Goal: Task Accomplishment & Management: Manage account settings

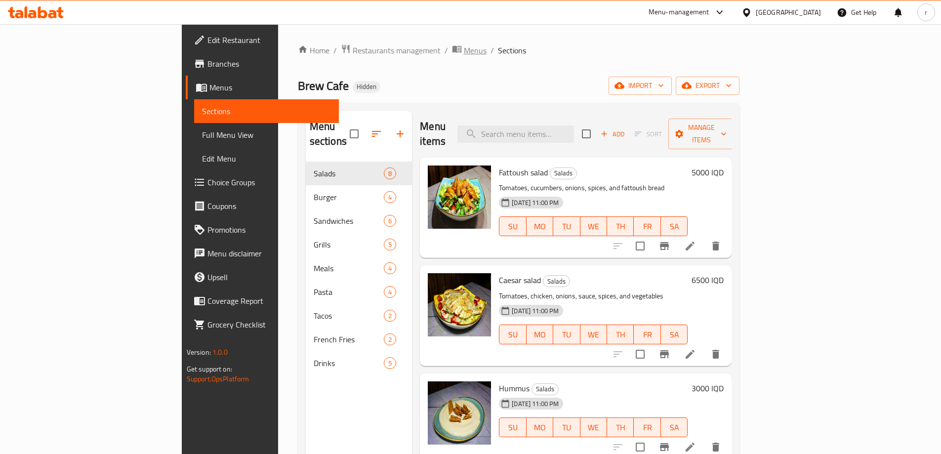
click at [464, 50] on span "Menus" at bounding box center [475, 50] width 23 height 12
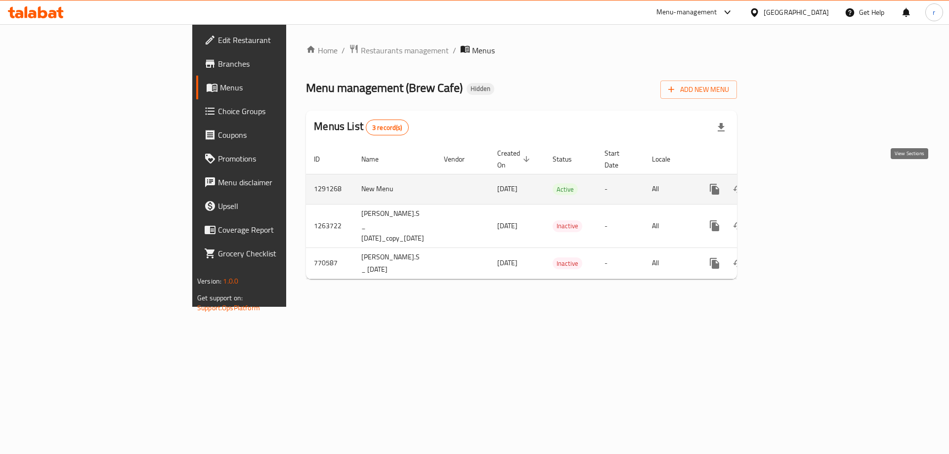
click at [792, 183] on icon "enhanced table" at bounding box center [786, 189] width 12 height 12
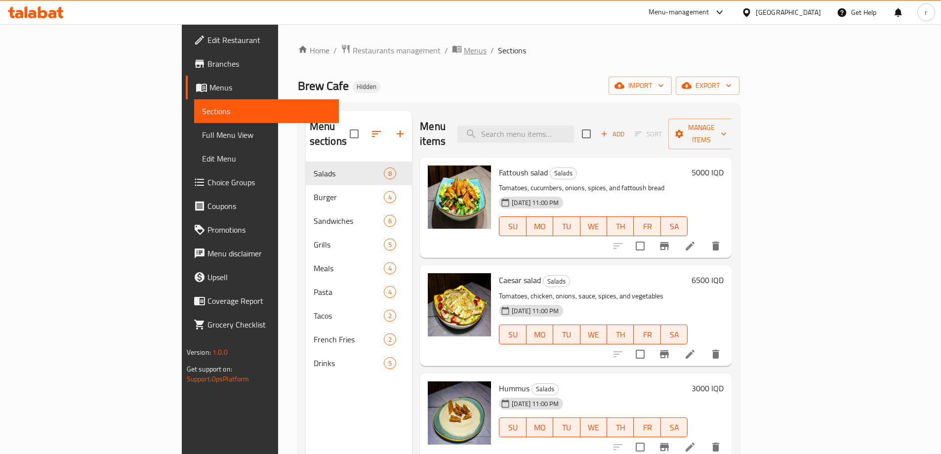
click at [464, 56] on span "Menus" at bounding box center [475, 50] width 23 height 12
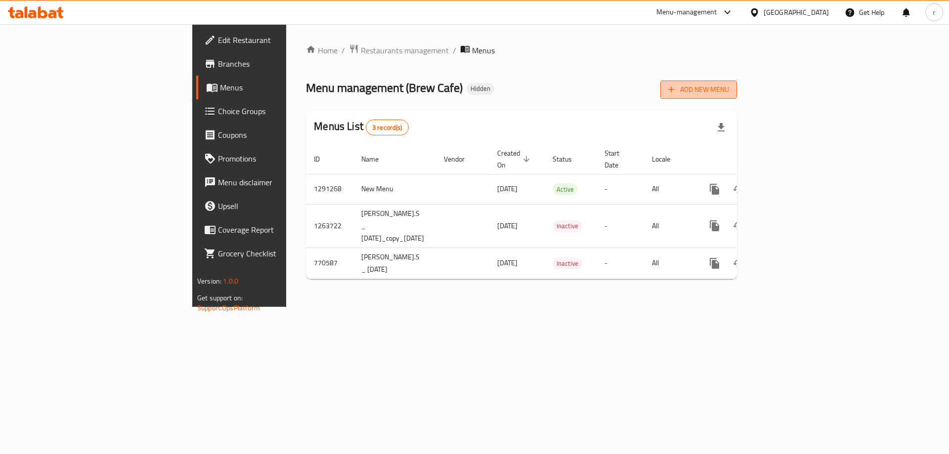
click at [729, 93] on span "Add New Menu" at bounding box center [698, 90] width 61 height 12
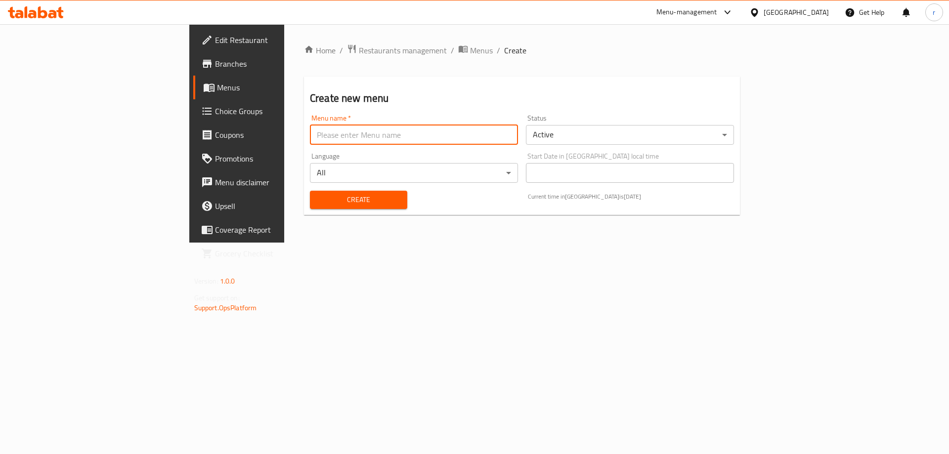
click at [432, 134] on input "text" at bounding box center [414, 135] width 208 height 20
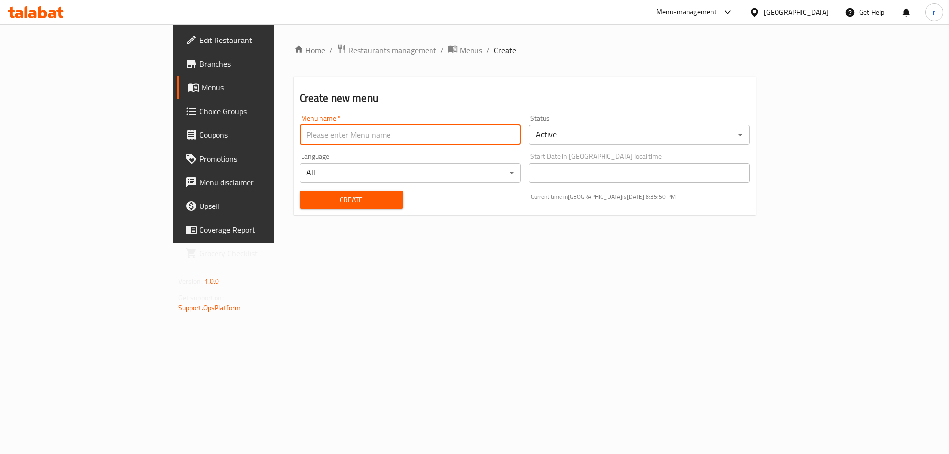
type input "raad & Maryam"
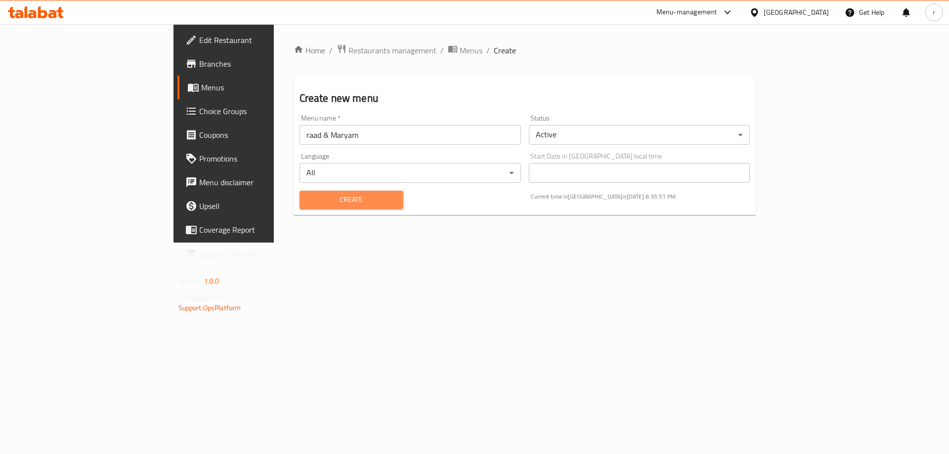
click at [307, 202] on span "Create" at bounding box center [351, 200] width 88 height 12
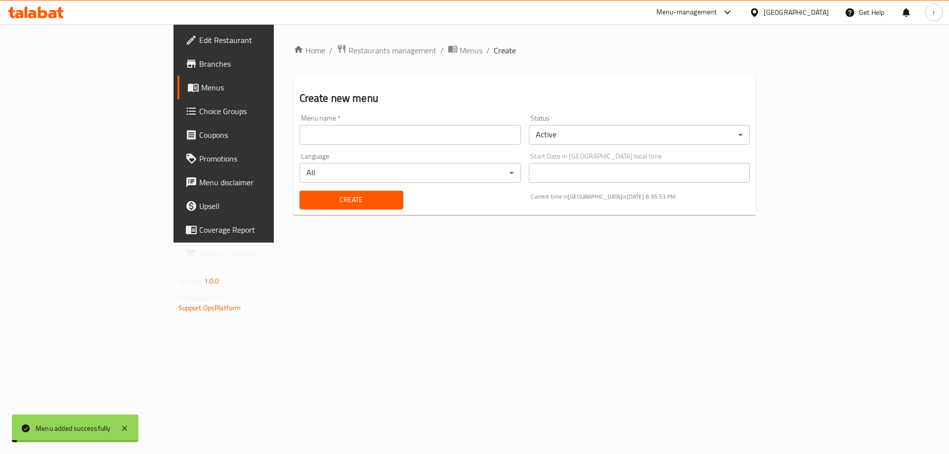
click at [460, 52] on span "Menus" at bounding box center [471, 50] width 23 height 12
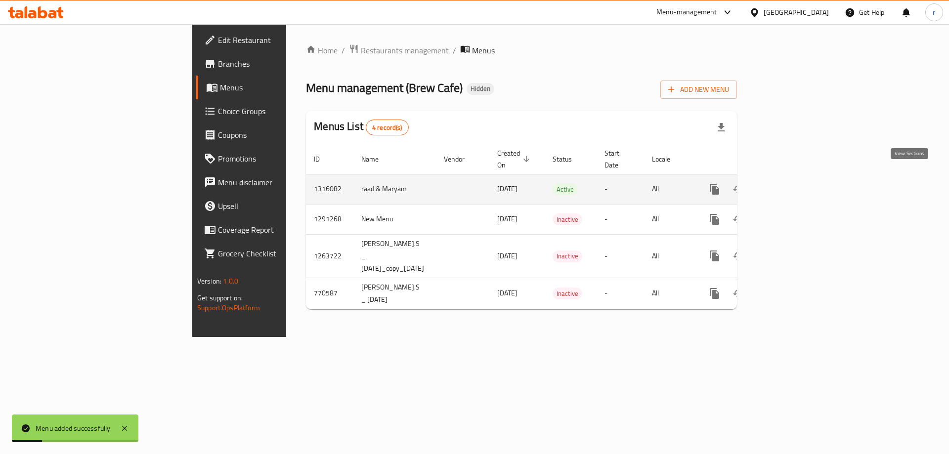
click at [790, 185] on icon "enhanced table" at bounding box center [785, 189] width 9 height 9
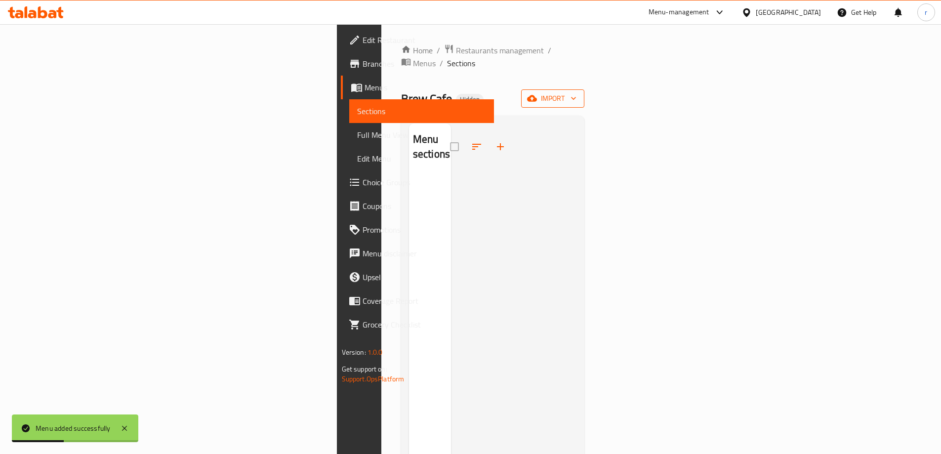
click at [537, 93] on icon "button" at bounding box center [532, 98] width 10 height 10
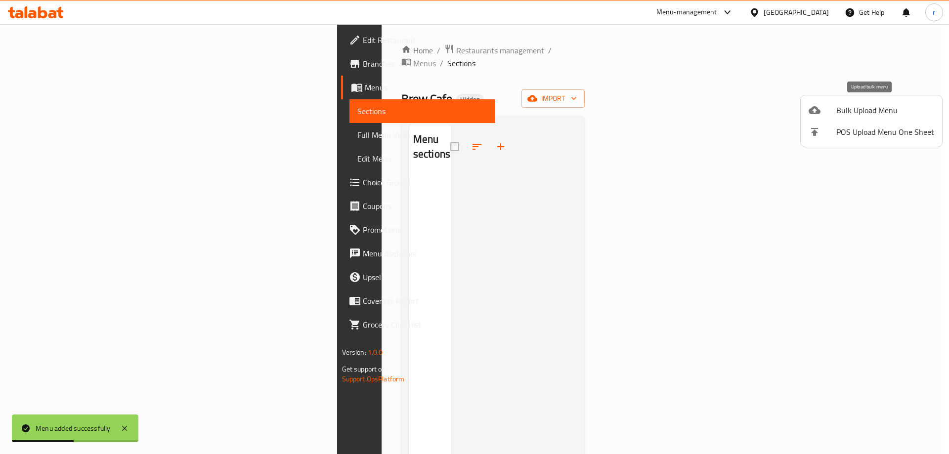
click at [852, 114] on span "Bulk Upload Menu" at bounding box center [885, 110] width 98 height 12
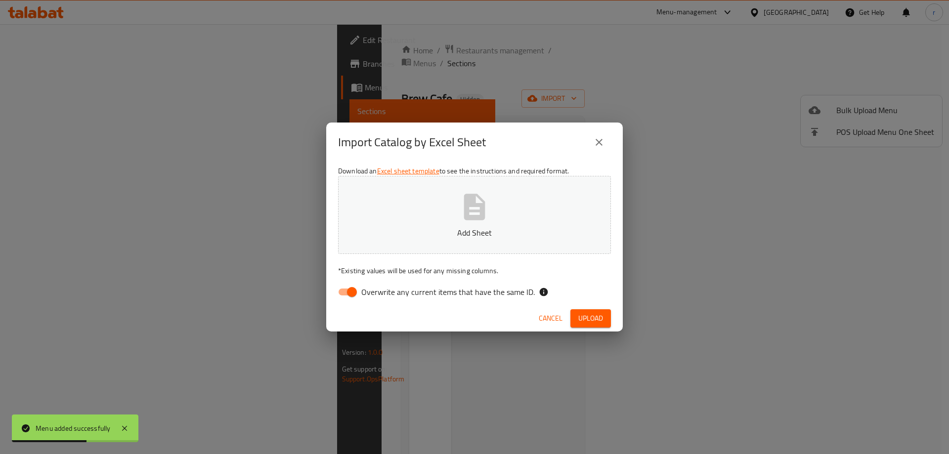
click at [344, 295] on input "Overwrite any current items that have the same ID." at bounding box center [352, 292] width 56 height 19
checkbox input "false"
click at [405, 231] on p "Add Sheet" at bounding box center [474, 233] width 242 height 12
click at [600, 323] on span "Upload" at bounding box center [590, 318] width 25 height 12
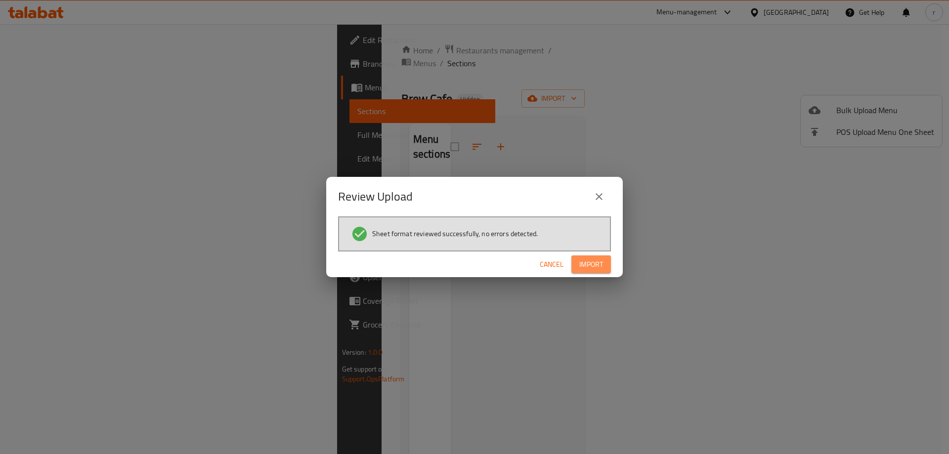
click at [583, 267] on span "Import" at bounding box center [591, 264] width 24 height 12
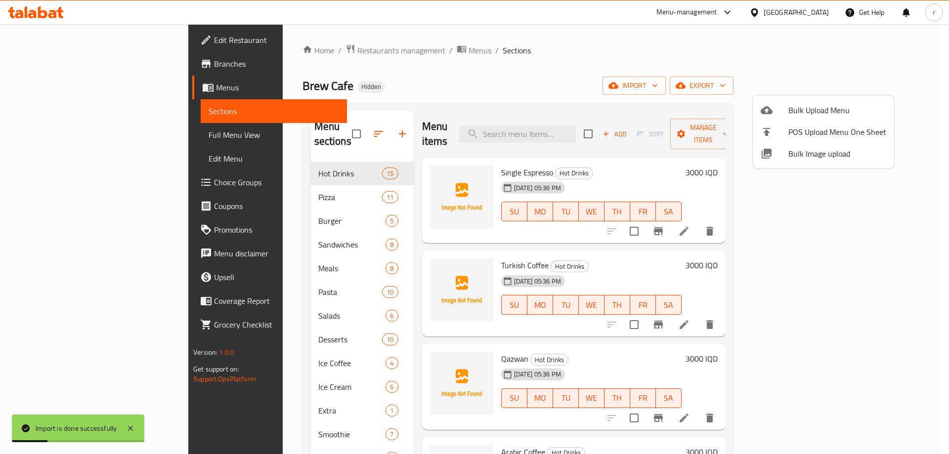
click at [314, 97] on div at bounding box center [474, 227] width 949 height 454
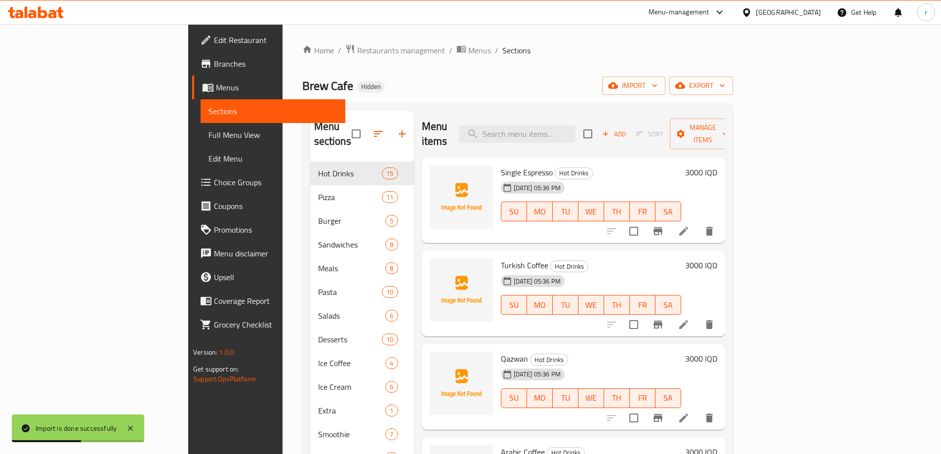
click at [209, 134] on span "Full Menu View" at bounding box center [273, 135] width 129 height 12
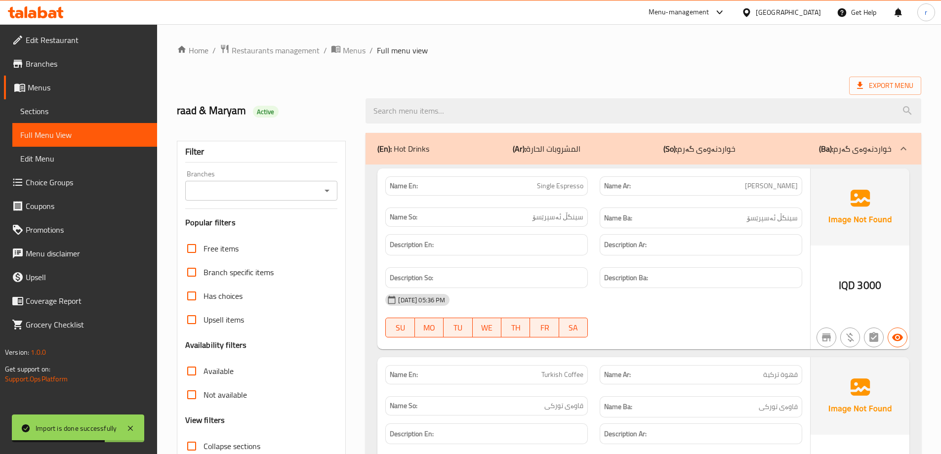
click at [225, 190] on input "Branches" at bounding box center [253, 191] width 130 height 14
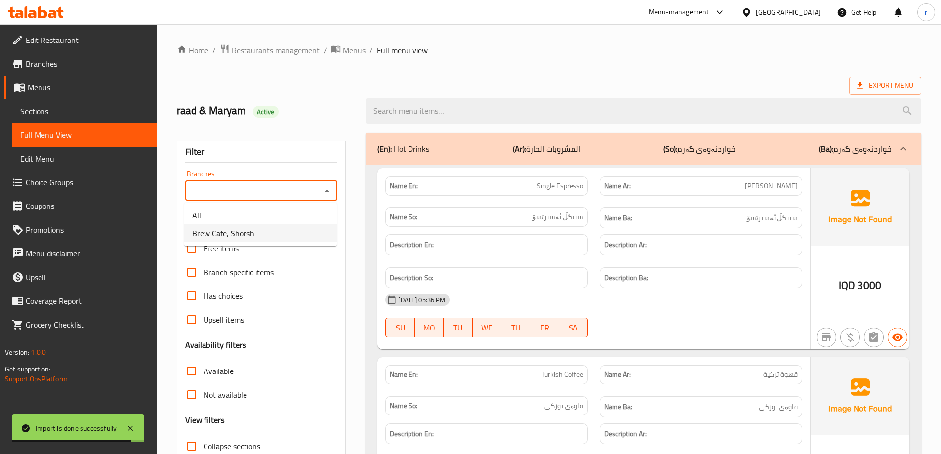
click at [228, 235] on span "Brew Cafe, Shorsh" at bounding box center [223, 233] width 62 height 12
type input "Brew Cafe, Shorsh"
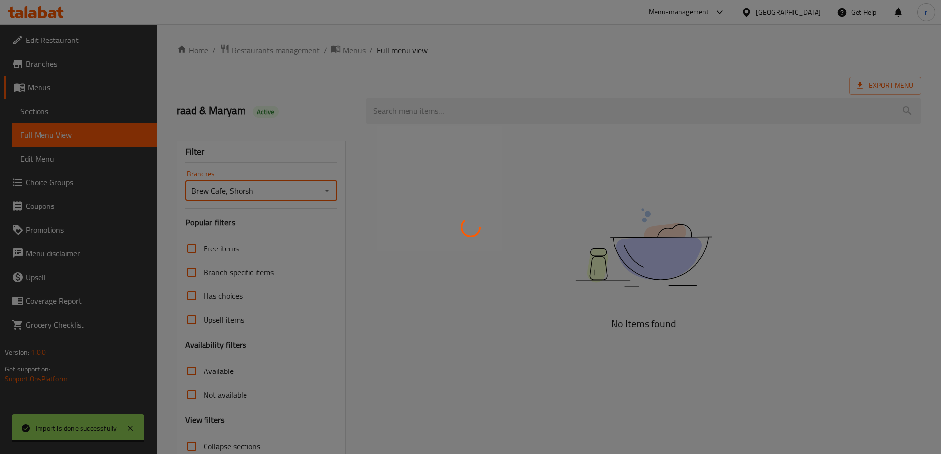
scroll to position [48, 0]
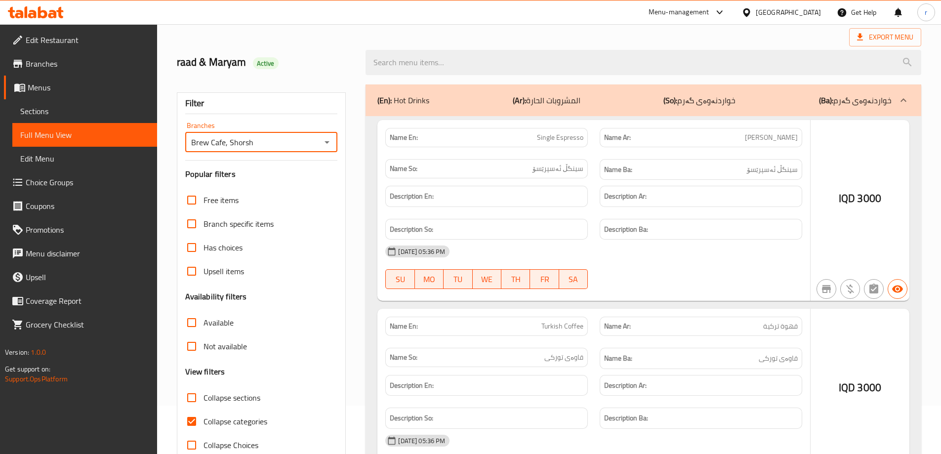
click at [235, 396] on div at bounding box center [470, 227] width 941 height 454
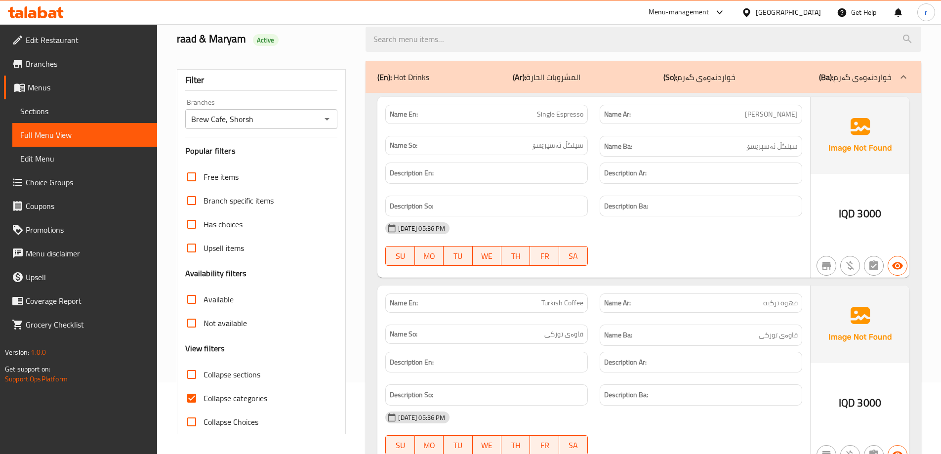
click at [241, 398] on span "Collapse categories" at bounding box center [236, 398] width 64 height 12
click at [204, 398] on input "Collapse categories" at bounding box center [192, 398] width 24 height 24
checkbox input "false"
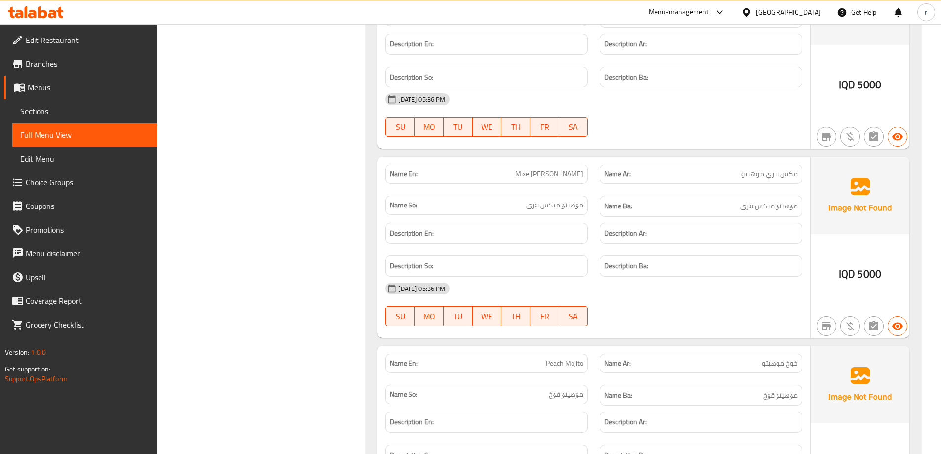
scroll to position [22668, 0]
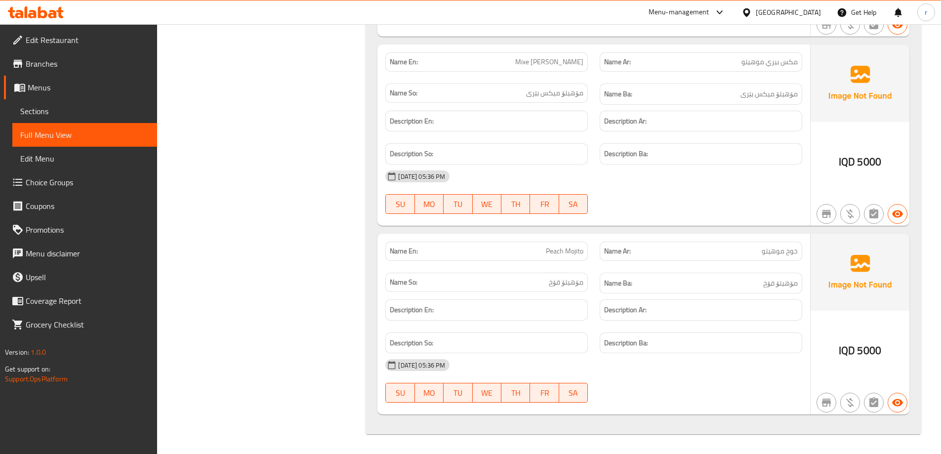
click at [48, 116] on span "Sections" at bounding box center [84, 111] width 129 height 12
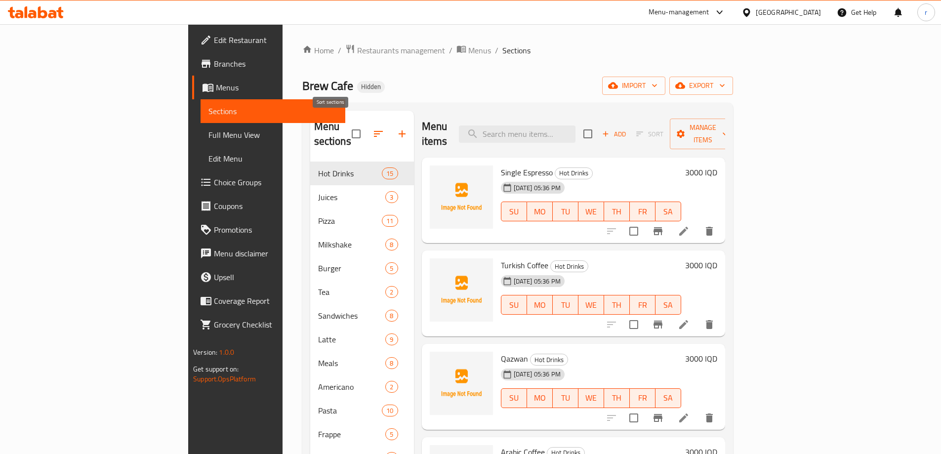
click at [373, 128] on icon "button" at bounding box center [379, 134] width 12 height 12
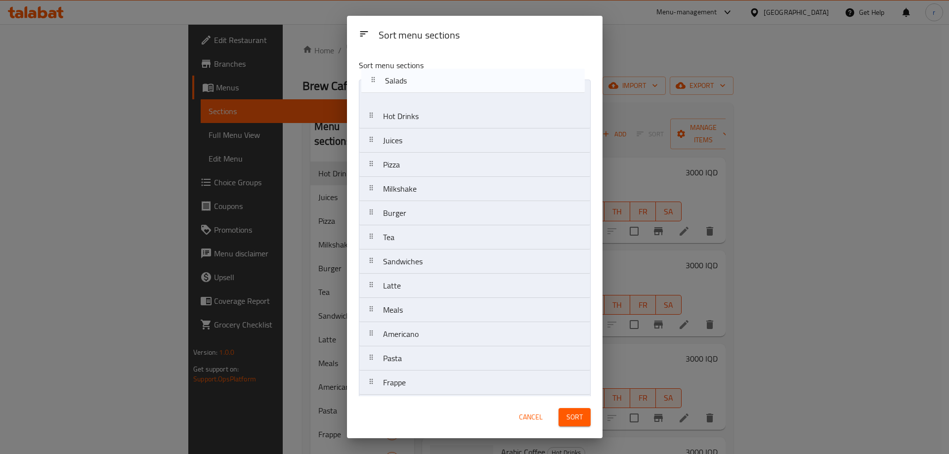
drag, startPoint x: 418, startPoint y: 169, endPoint x: 420, endPoint y: 82, distance: 87.5
click at [420, 82] on nav "Hot Drinks Juices Pizza Milkshake Burger Tea Sandwiches Latte Meals Americano P…" at bounding box center [475, 347] width 232 height 534
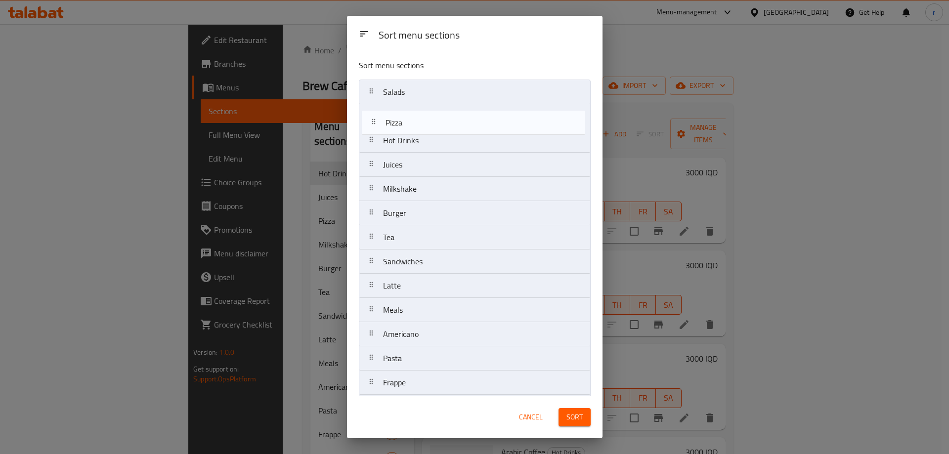
drag, startPoint x: 433, startPoint y: 172, endPoint x: 436, endPoint y: 124, distance: 48.5
click at [436, 124] on nav "Salads Hot Drinks Juices Pizza Milkshake Burger Tea Sandwiches Latte Meals Amer…" at bounding box center [475, 347] width 232 height 534
drag, startPoint x: 416, startPoint y: 213, endPoint x: 421, endPoint y: 116, distance: 97.5
click at [421, 116] on nav "Salads Pizza Hot Drinks Juices Milkshake Burger Tea Sandwiches Latte Meals Amer…" at bounding box center [475, 347] width 232 height 534
drag, startPoint x: 427, startPoint y: 263, endPoint x: 426, endPoint y: 115, distance: 148.2
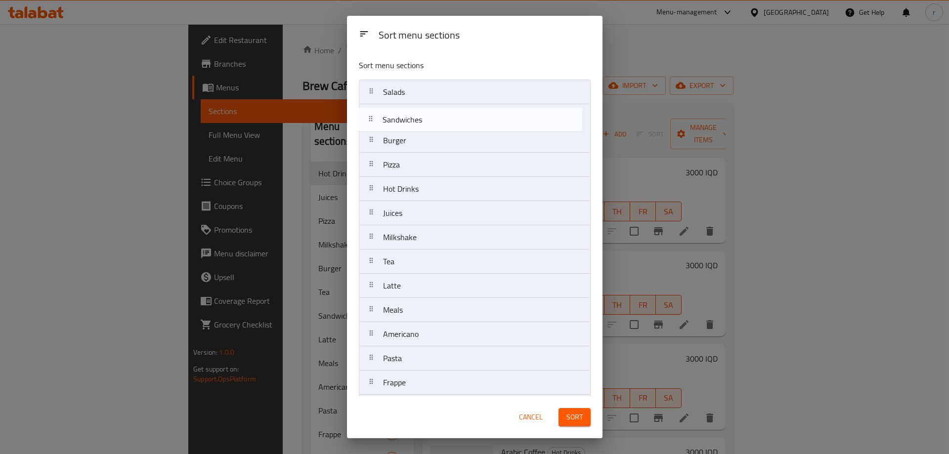
click at [426, 115] on nav "Salads Burger Pizza Hot Drinks Juices Milkshake Tea Sandwiches Latte Meals Amer…" at bounding box center [475, 347] width 232 height 534
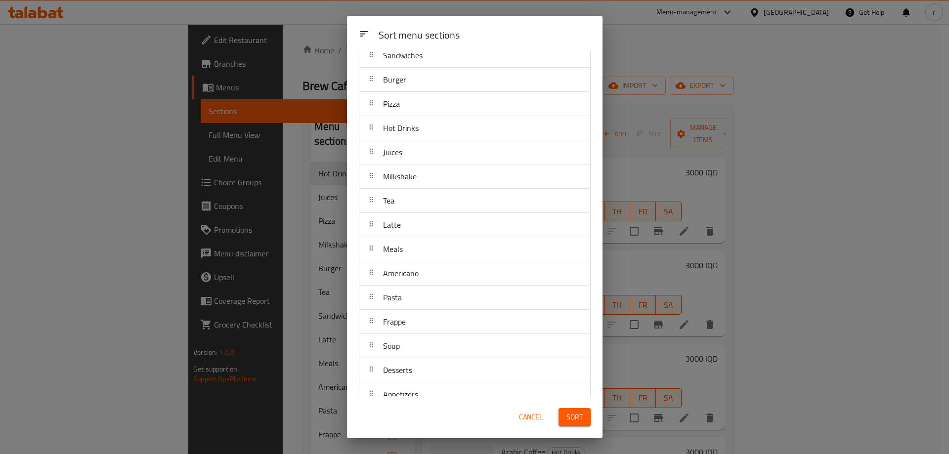
scroll to position [83, 0]
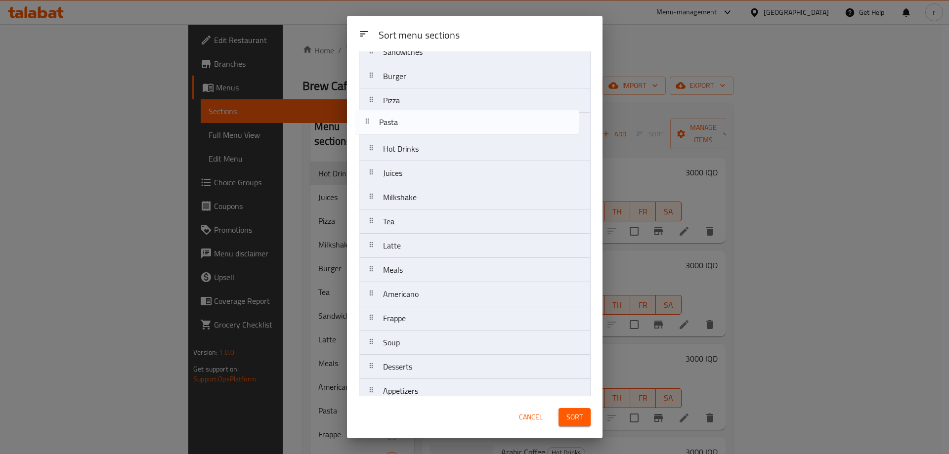
drag, startPoint x: 436, startPoint y: 279, endPoint x: 432, endPoint y: 123, distance: 156.7
click at [432, 123] on nav "Salads Sandwiches Burger Pizza Hot Drinks Juices Milkshake Tea Latte Meals Amer…" at bounding box center [475, 282] width 232 height 534
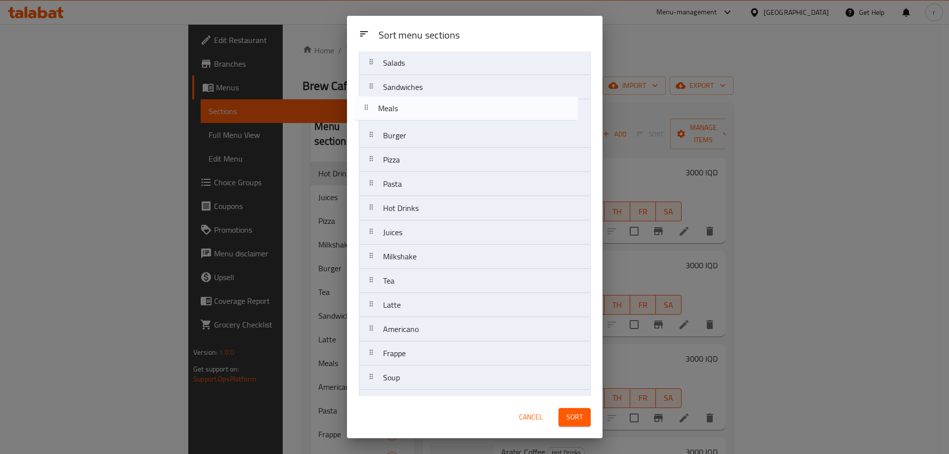
scroll to position [0, 0]
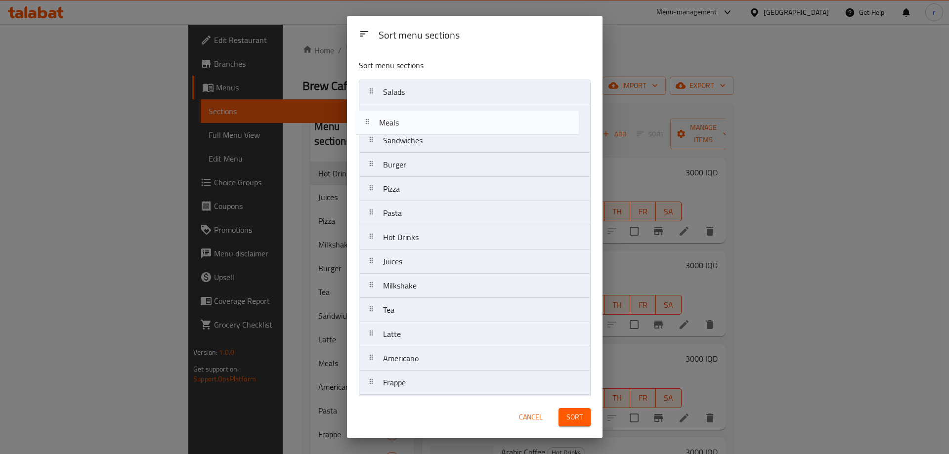
drag, startPoint x: 415, startPoint y: 194, endPoint x: 411, endPoint y: 123, distance: 71.3
click at [411, 123] on nav "Salads Sandwiches Burger Pizza Pasta Hot Drinks Juices Milkshake Tea Latte Meal…" at bounding box center [475, 347] width 232 height 534
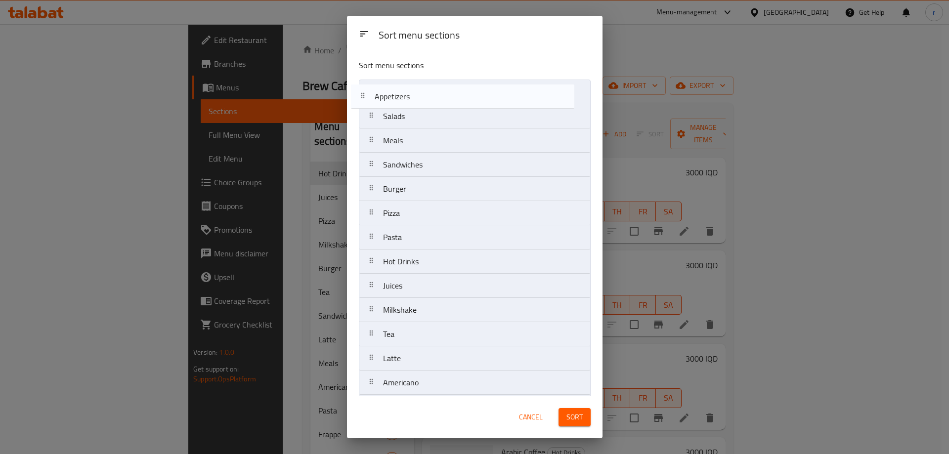
drag, startPoint x: 431, startPoint y: 236, endPoint x: 424, endPoint y: 88, distance: 147.9
click at [424, 88] on nav "Salads Meals Sandwiches Burger Pizza Pasta Hot Drinks Juices Milkshake Tea Latt…" at bounding box center [475, 347] width 232 height 534
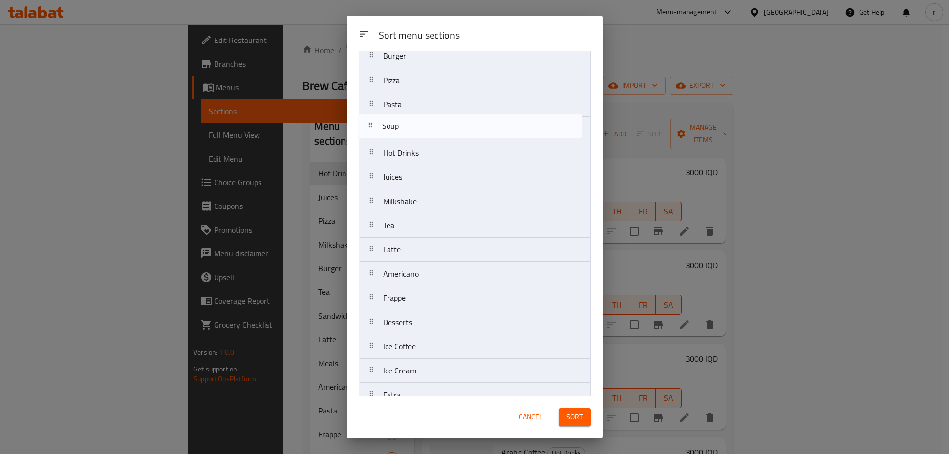
scroll to position [129, 0]
drag, startPoint x: 416, startPoint y: 211, endPoint x: 414, endPoint y: 123, distance: 88.0
click at [414, 123] on nav "Appetizers Salads Meals Sandwiches Burger Pizza Pasta Hot Drinks Juices Milksha…" at bounding box center [475, 217] width 232 height 534
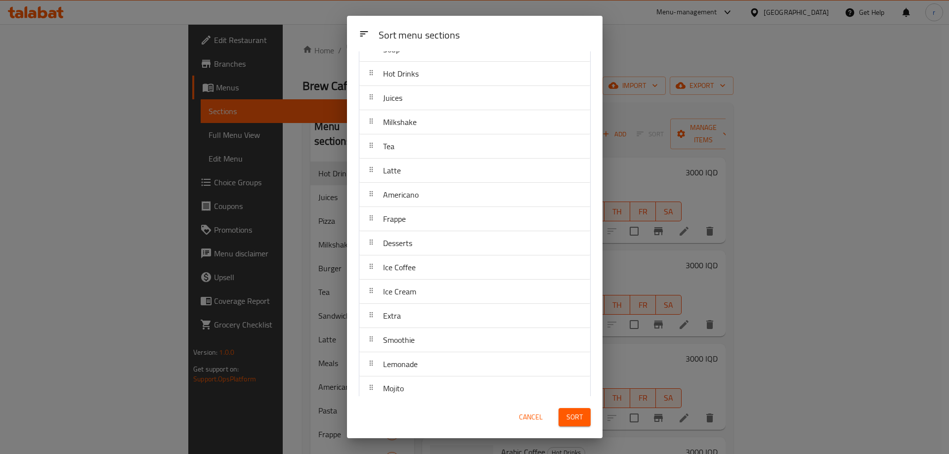
scroll to position [221, 0]
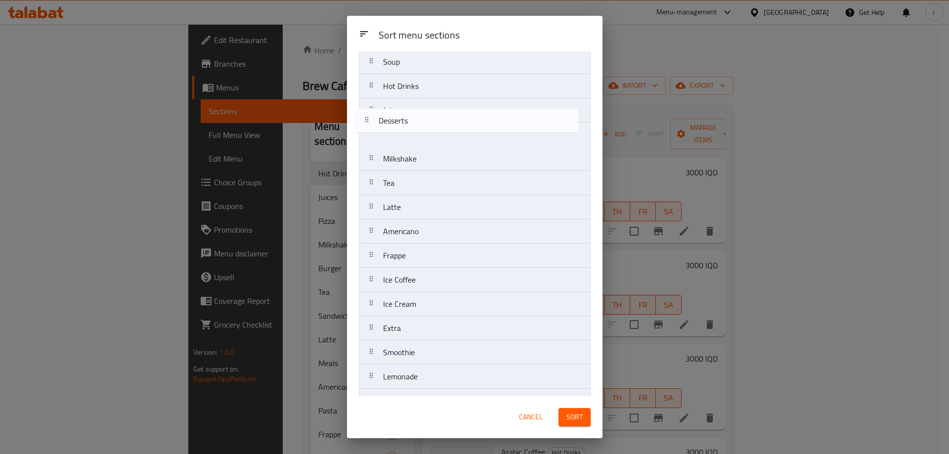
drag, startPoint x: 434, startPoint y: 232, endPoint x: 429, endPoint y: 112, distance: 120.2
click at [429, 112] on nav "Appetizers Salads Meals Sandwiches Burger Pizza Pasta Soup Hot Drinks Juices Mi…" at bounding box center [475, 147] width 232 height 534
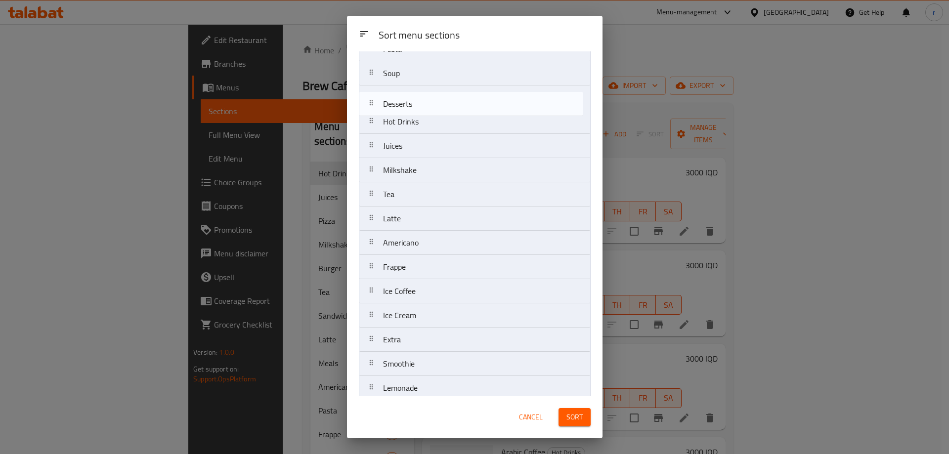
drag, startPoint x: 429, startPoint y: 112, endPoint x: 434, endPoint y: 108, distance: 6.0
click at [429, 94] on nav "Appetizers Salads Meals Sandwiches Burger Pizza Pasta Soup Hot Drinks Desserts …" at bounding box center [475, 158] width 232 height 534
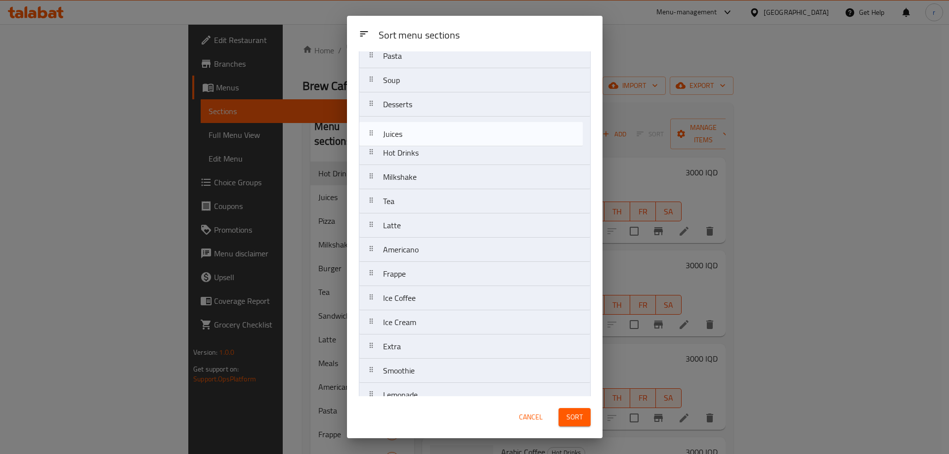
scroll to position [177, 0]
drag, startPoint x: 422, startPoint y: 151, endPoint x: 422, endPoint y: 131, distance: 19.8
click at [422, 131] on nav "Appetizers Salads Meals Sandwiches Burger Pizza Pasta Soup Desserts Hot Drinks …" at bounding box center [475, 169] width 232 height 534
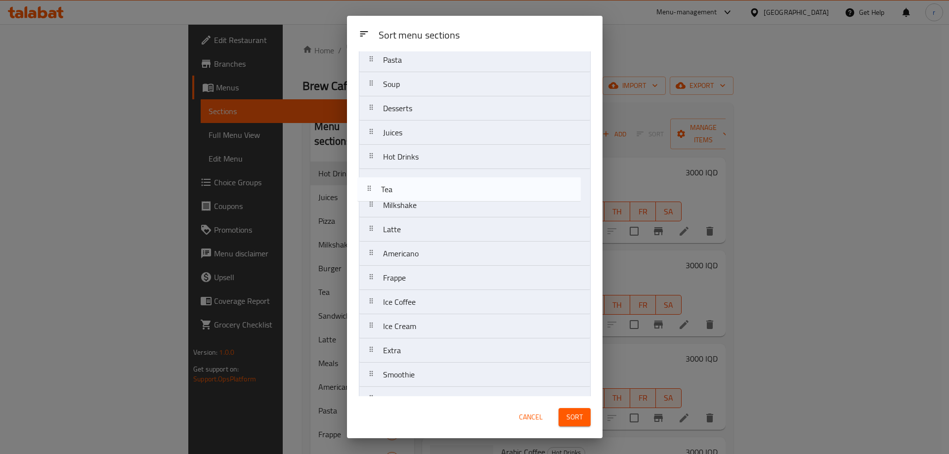
drag, startPoint x: 420, startPoint y: 207, endPoint x: 415, endPoint y: 183, distance: 24.6
click at [415, 183] on nav "Appetizers Salads Meals Sandwiches Burger Pizza Pasta Soup Desserts Juices Hot …" at bounding box center [475, 169] width 232 height 534
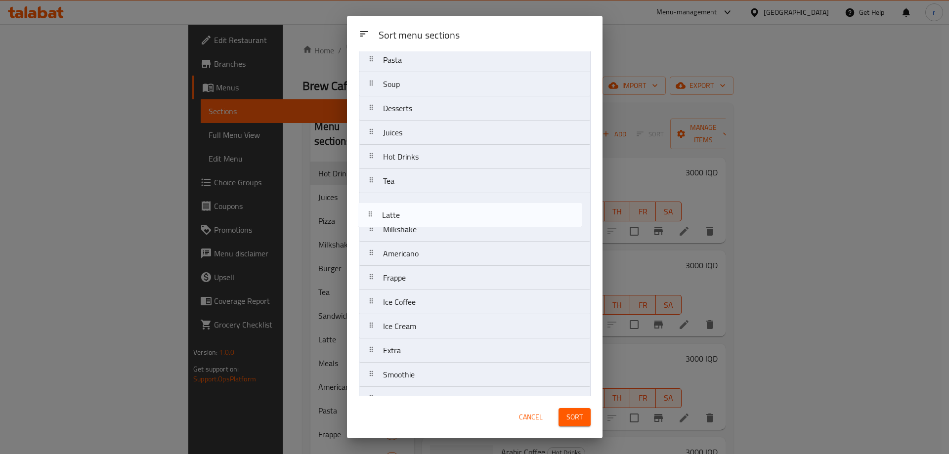
drag, startPoint x: 417, startPoint y: 229, endPoint x: 417, endPoint y: 207, distance: 21.7
click at [417, 207] on nav "Appetizers Salads Meals Sandwiches Burger Pizza Pasta Soup Desserts Juices Hot …" at bounding box center [475, 169] width 232 height 534
drag, startPoint x: 421, startPoint y: 261, endPoint x: 419, endPoint y: 233, distance: 28.2
click at [419, 233] on nav "Appetizers Salads Meals Sandwiches Burger Pizza Pasta Soup Desserts Juices Hot …" at bounding box center [475, 169] width 232 height 534
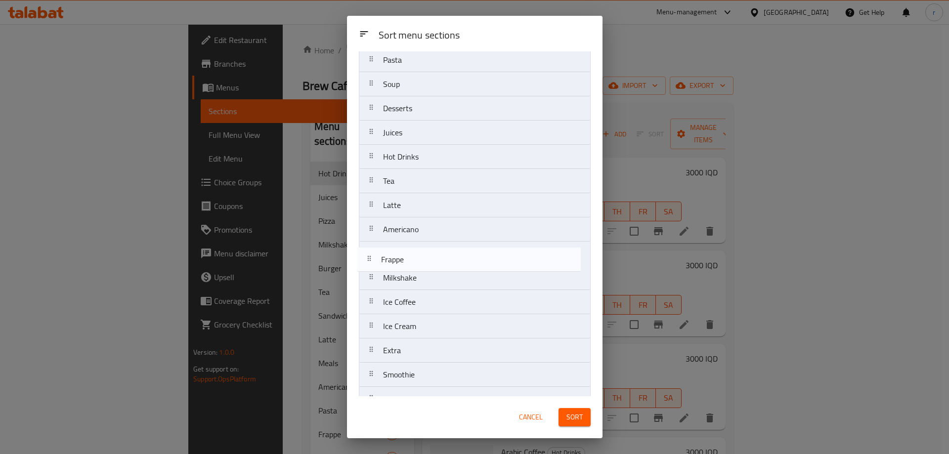
drag, startPoint x: 421, startPoint y: 279, endPoint x: 419, endPoint y: 257, distance: 21.4
click at [419, 257] on nav "Appetizers Salads Meals Sandwiches Burger Pizza Pasta Soup Desserts Juices Hot …" at bounding box center [475, 169] width 232 height 534
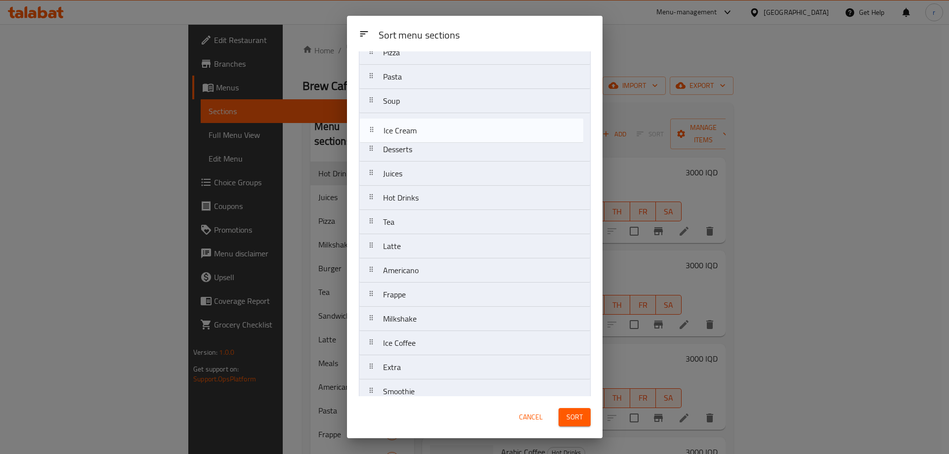
scroll to position [158, 0]
drag, startPoint x: 419, startPoint y: 329, endPoint x: 419, endPoint y: 149, distance: 179.4
click at [419, 149] on nav "Appetizers Salads Meals Sandwiches Burger Pizza Pasta Soup Desserts Juices Hot …" at bounding box center [475, 188] width 232 height 534
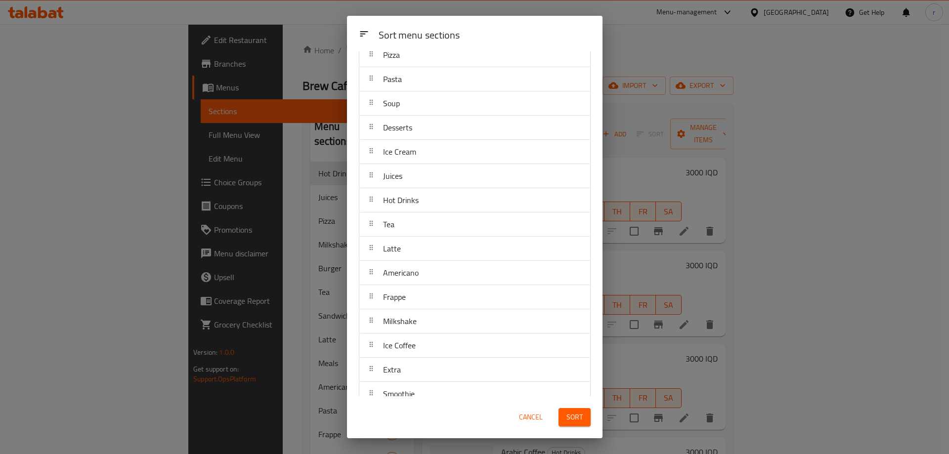
scroll to position [221, 0]
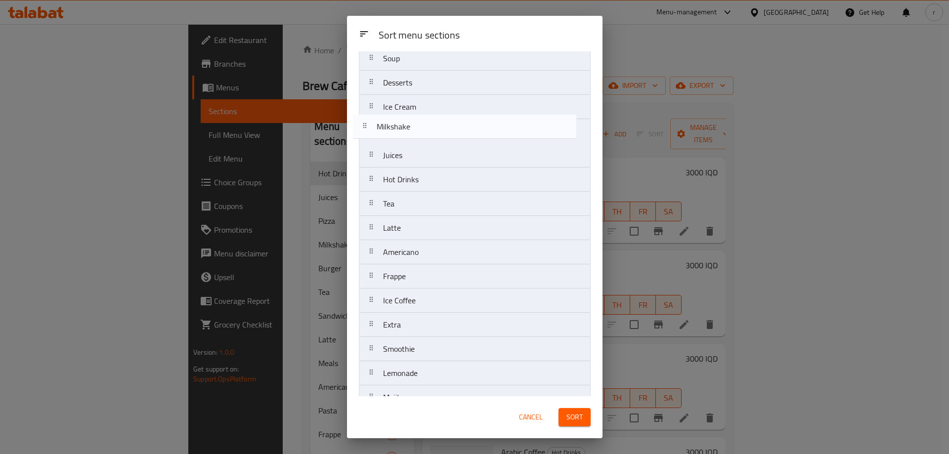
drag, startPoint x: 423, startPoint y: 262, endPoint x: 416, endPoint y: 128, distance: 134.6
click at [416, 128] on nav "Appetizers Salads Meals Sandwiches Burger Pizza Pasta Soup Desserts Ice Cream J…" at bounding box center [475, 143] width 232 height 534
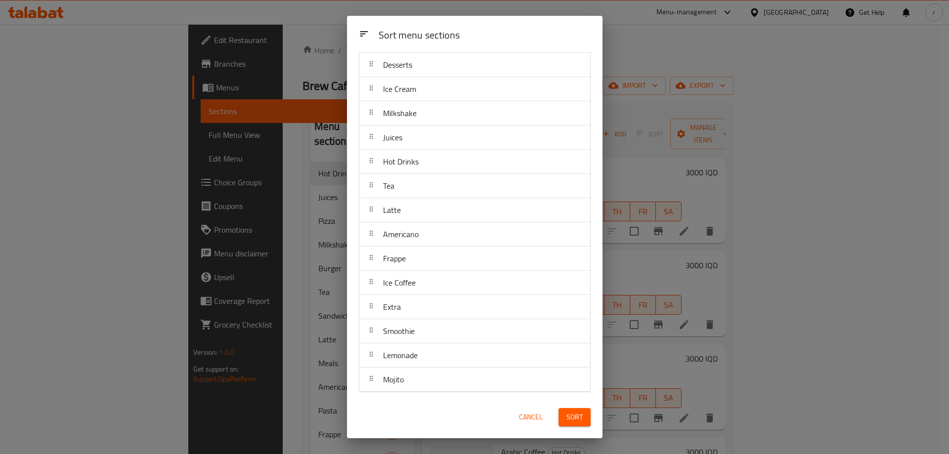
click at [570, 415] on span "Sort" at bounding box center [574, 417] width 16 height 12
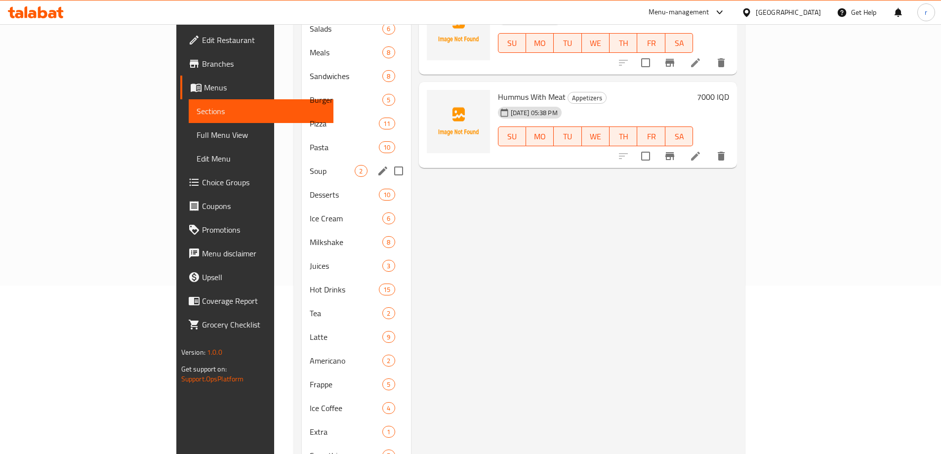
scroll to position [0, 0]
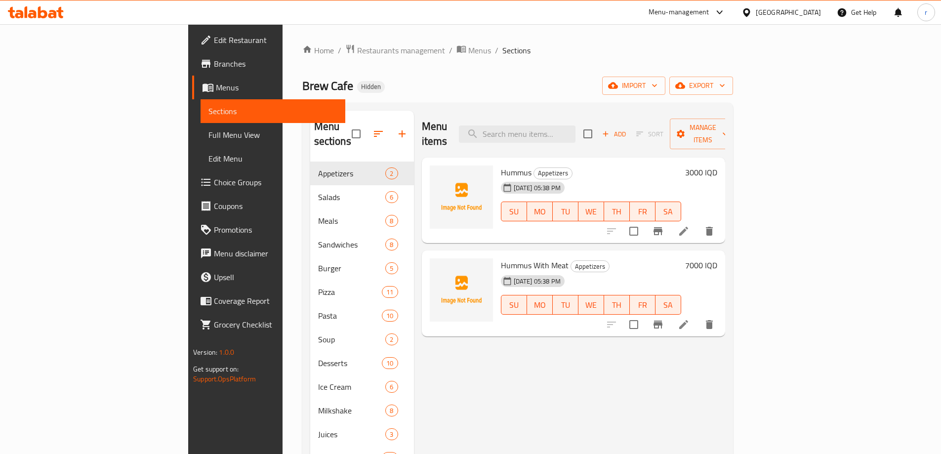
click at [209, 137] on span "Full Menu View" at bounding box center [273, 135] width 129 height 12
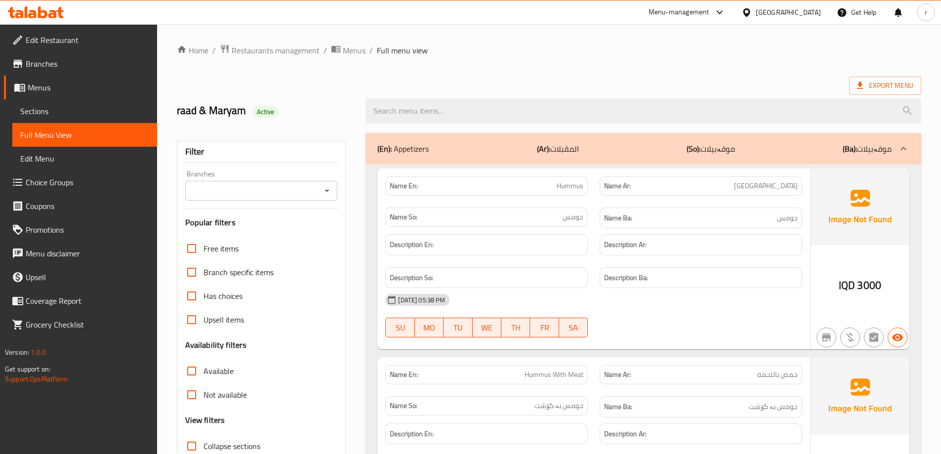
click at [221, 189] on input "Branches" at bounding box center [253, 191] width 130 height 14
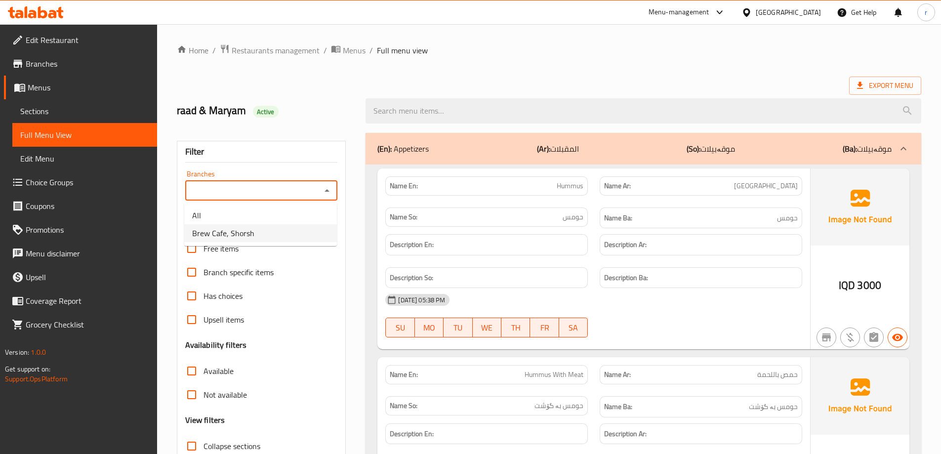
click at [229, 231] on span "Brew Cafe, Shorsh" at bounding box center [223, 233] width 62 height 12
type input "Brew Cafe, Shorsh"
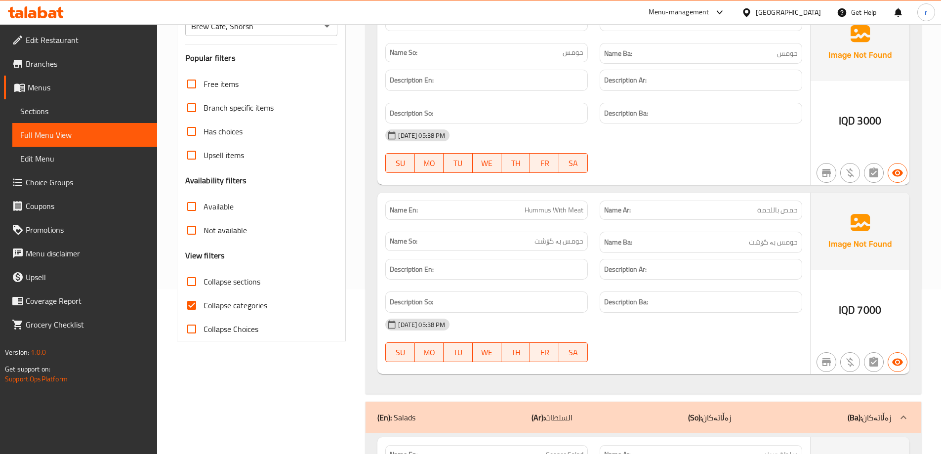
click at [234, 305] on span "Collapse categories" at bounding box center [236, 305] width 64 height 12
click at [204, 305] on input "Collapse categories" at bounding box center [192, 306] width 24 height 24
checkbox input "false"
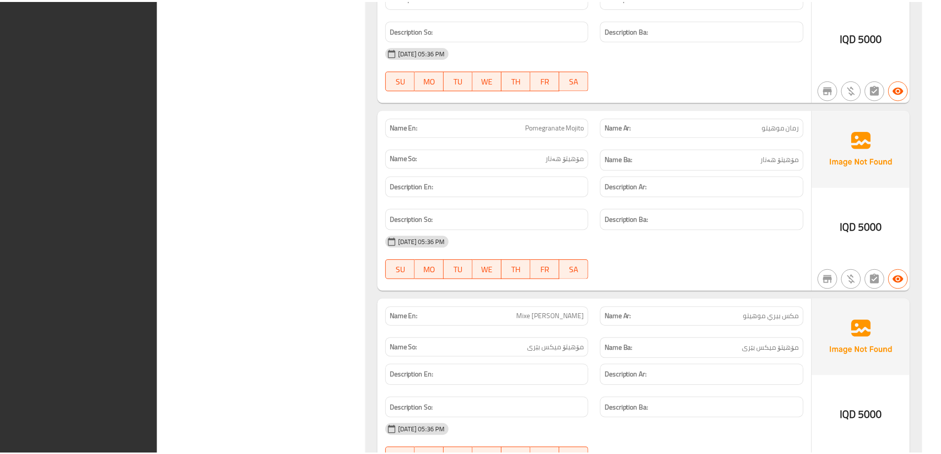
scroll to position [29349, 0]
